Goal: Navigation & Orientation: Find specific page/section

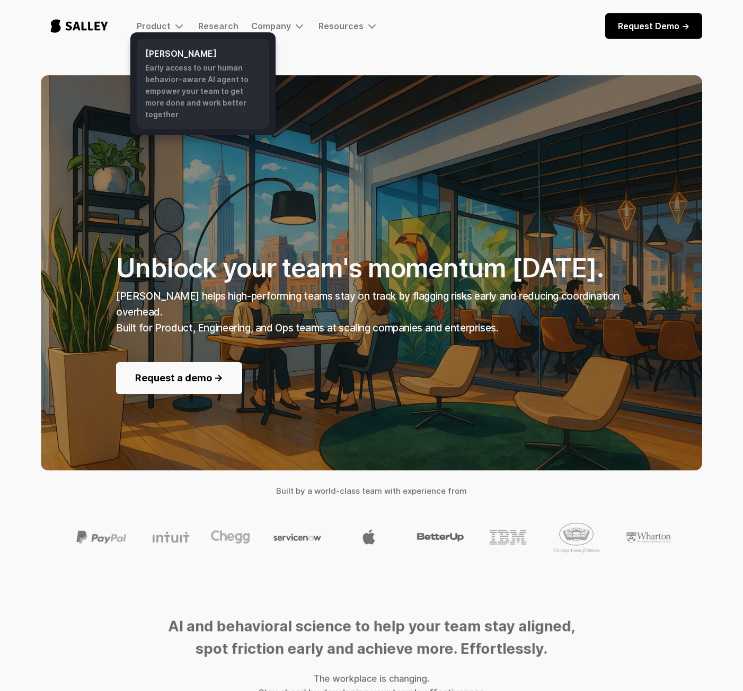
click at [156, 55] on h6 "[PERSON_NAME]" at bounding box center [203, 53] width 116 height 13
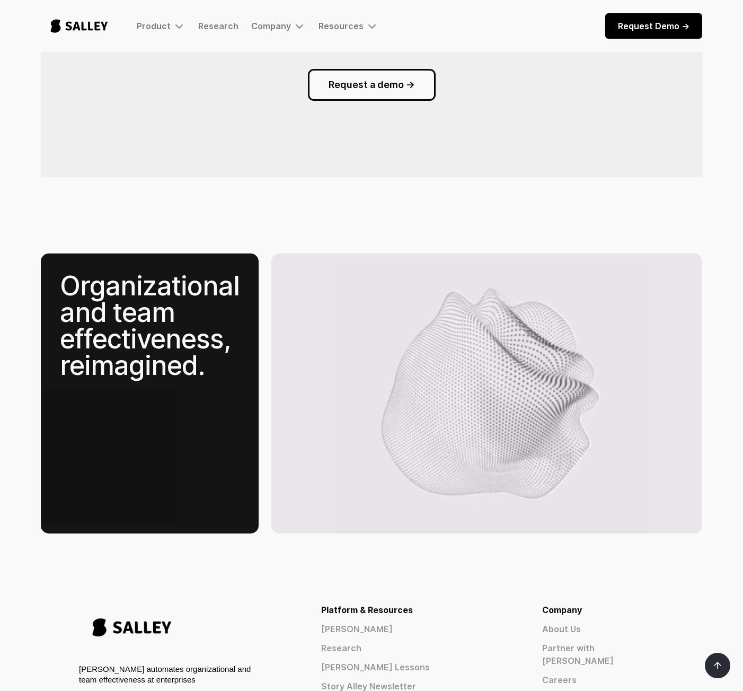
scroll to position [1321, 0]
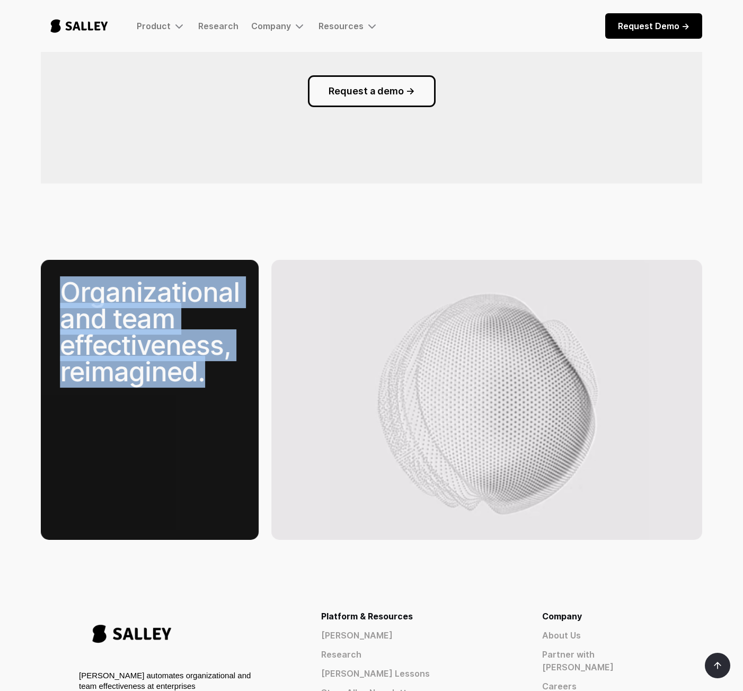
drag, startPoint x: 65, startPoint y: 273, endPoint x: 191, endPoint y: 369, distance: 158.5
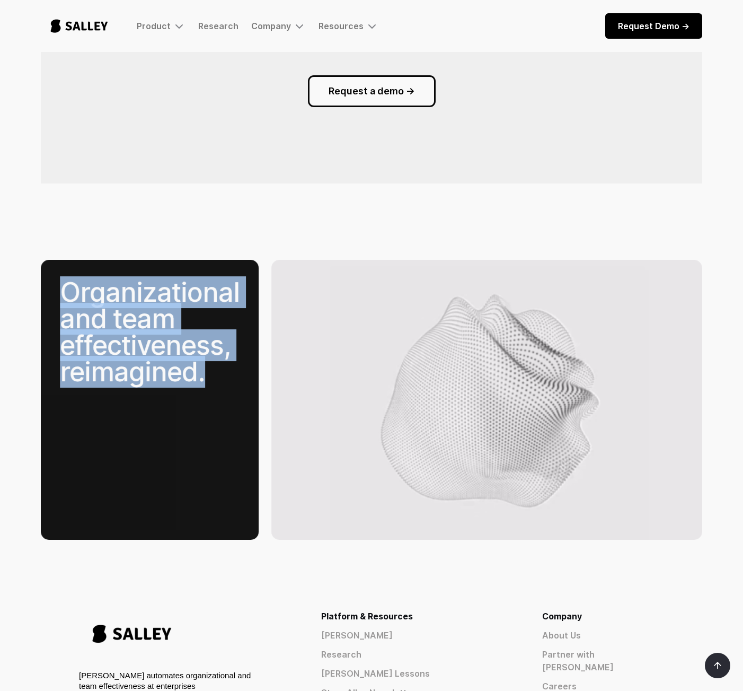
click at [218, 374] on div "Organizational and team effectiveness, reimagined." at bounding box center [150, 400] width 218 height 280
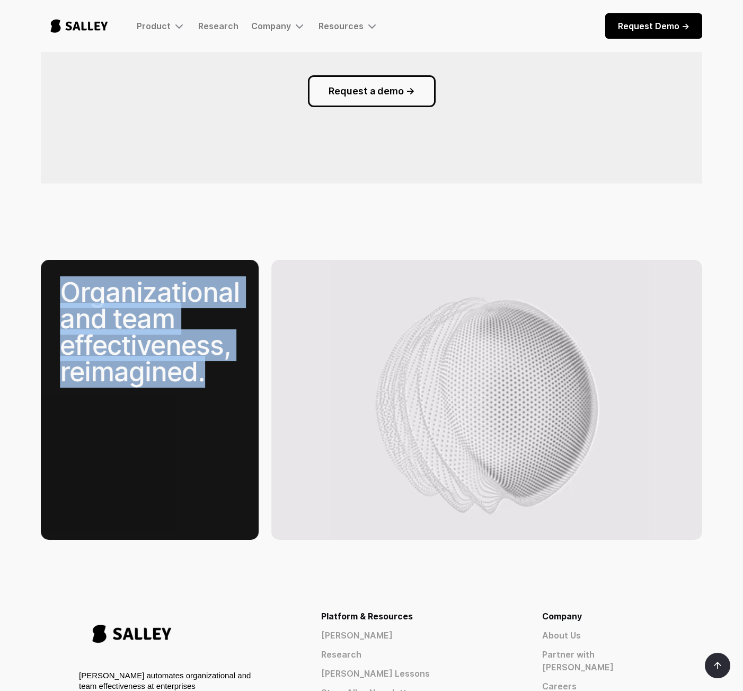
copy div "Organizational and team effectiveness, reimagined."
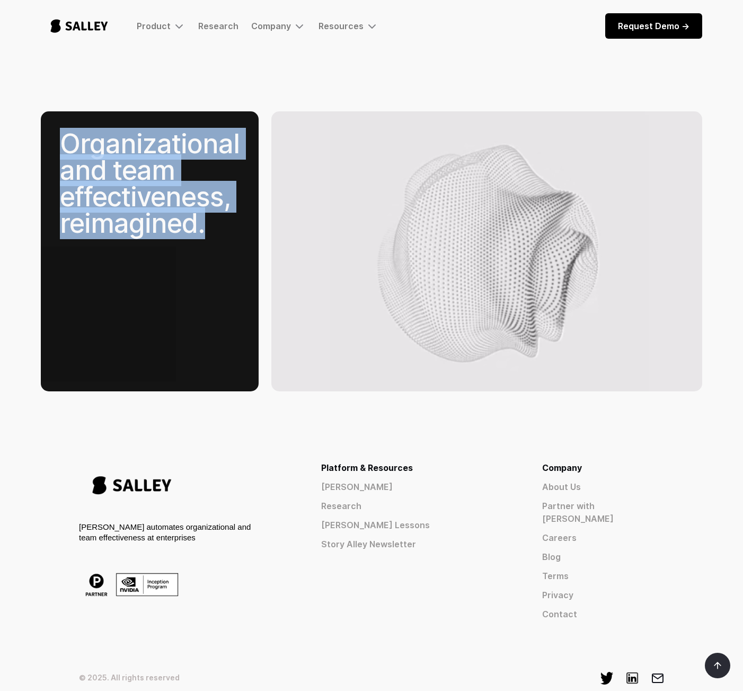
scroll to position [1511, 0]
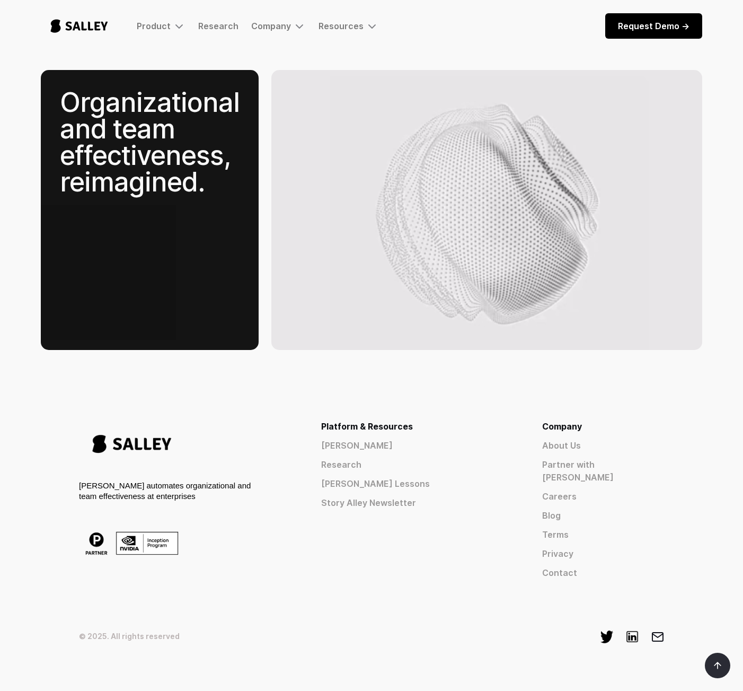
click at [289, 431] on div "[PERSON_NAME] automates organizational and team effectiveness at enterprises Pl…" at bounding box center [371, 499] width 585 height 159
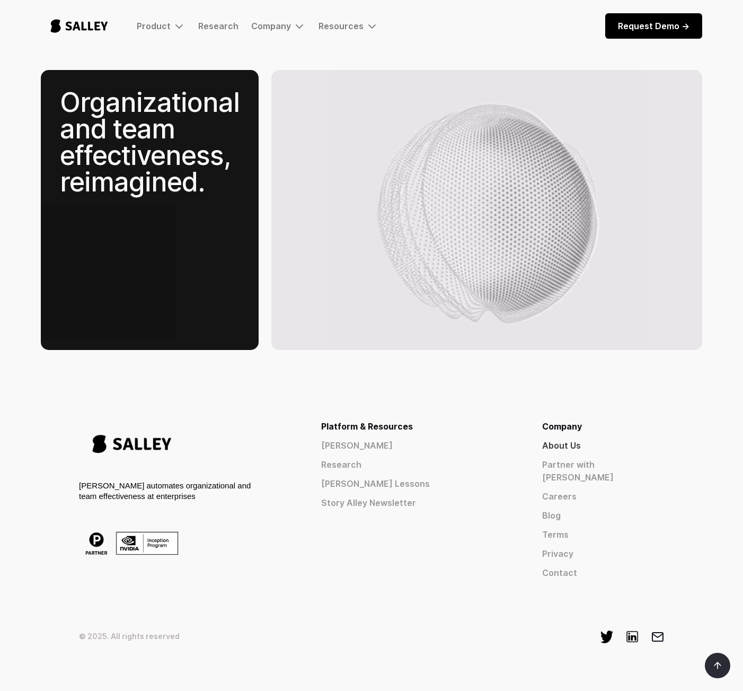
click at [617, 439] on link "About Us" at bounding box center [603, 445] width 122 height 13
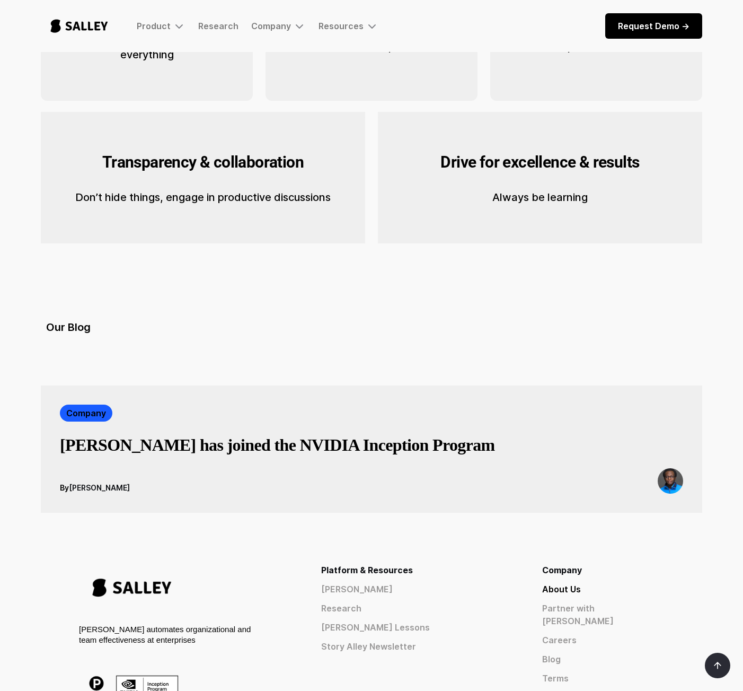
scroll to position [1596, 0]
